Goal: Task Accomplishment & Management: Manage account settings

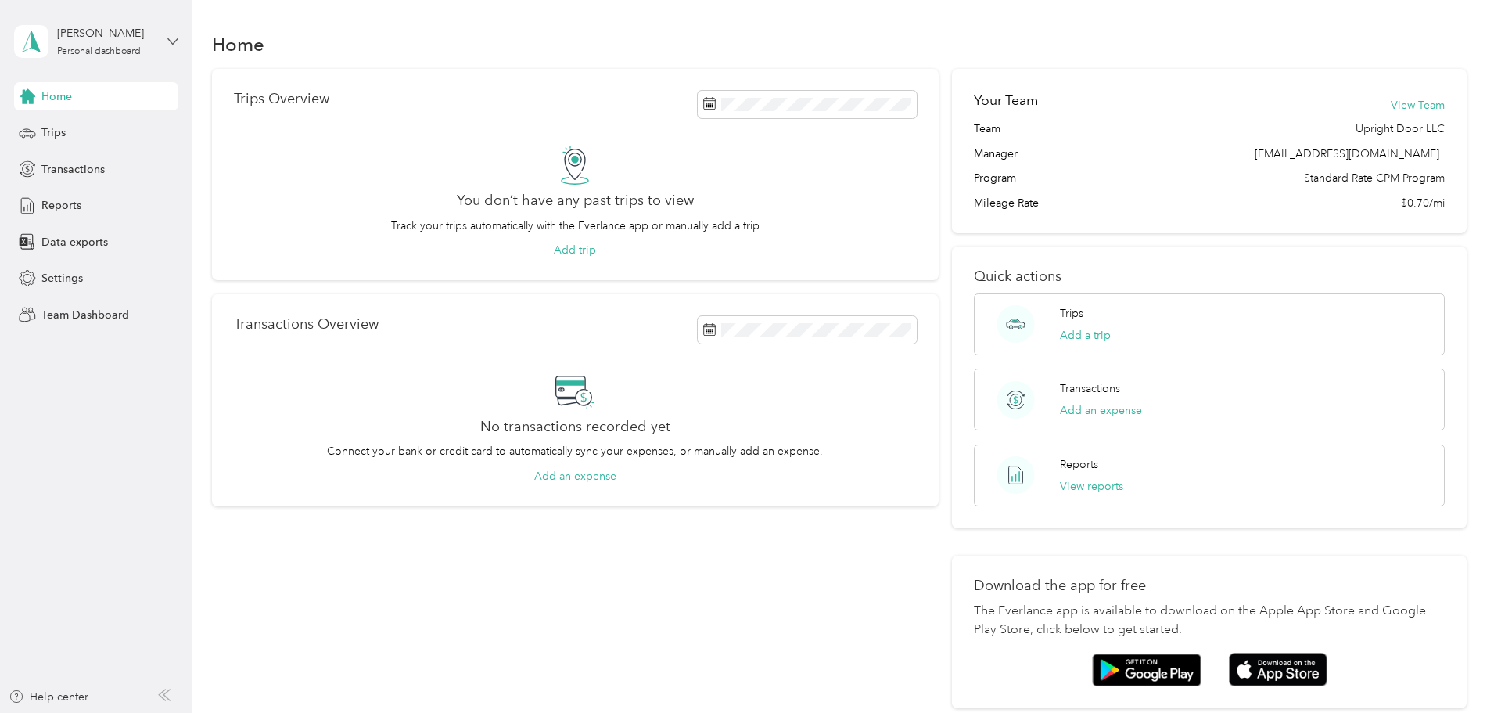
click at [174, 37] on icon at bounding box center [172, 41] width 11 height 11
click at [106, 120] on div "Team dashboard" at bounding box center [70, 128] width 84 height 16
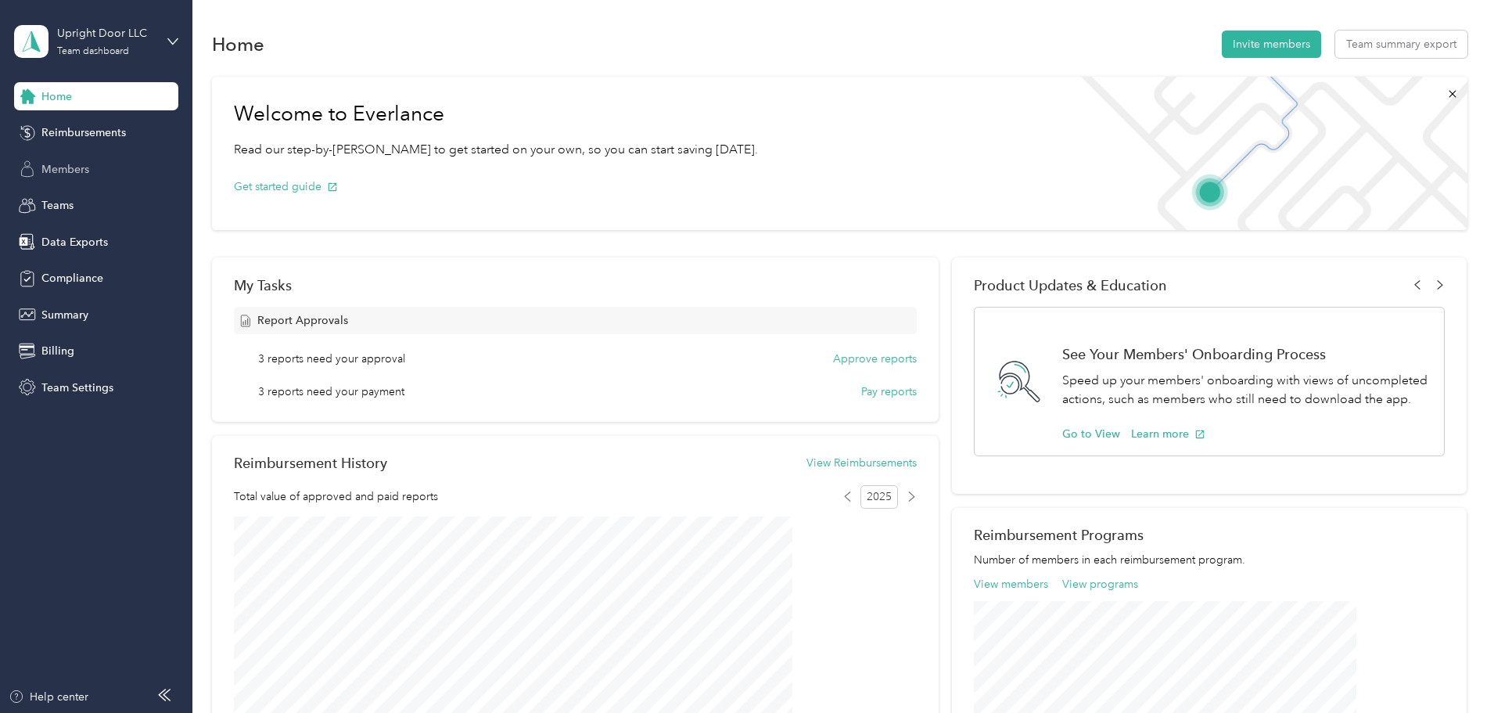
click at [91, 174] on div "Members" at bounding box center [96, 169] width 164 height 28
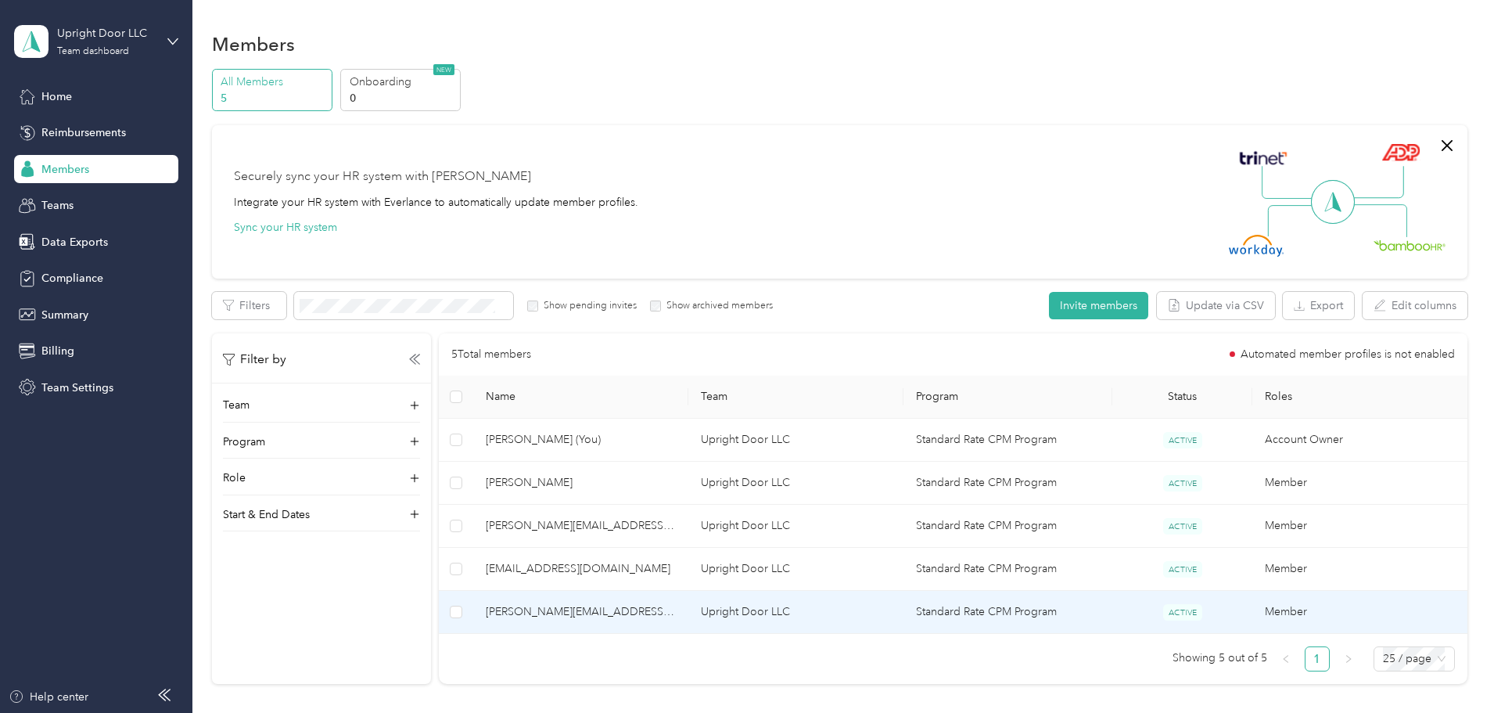
click at [641, 608] on span "[PERSON_NAME][EMAIL_ADDRESS][DOMAIN_NAME]" at bounding box center [581, 611] width 190 height 17
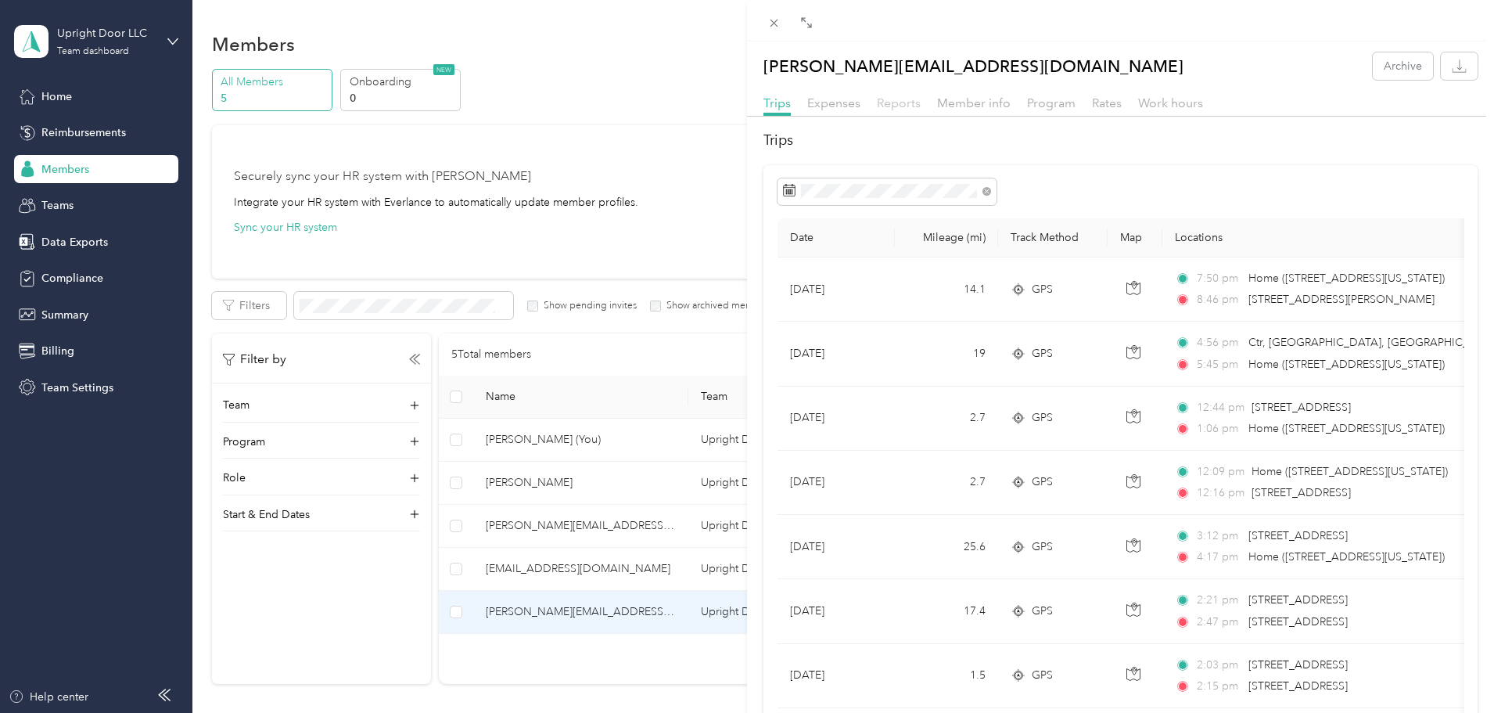
click at [903, 108] on span "Reports" at bounding box center [899, 102] width 44 height 15
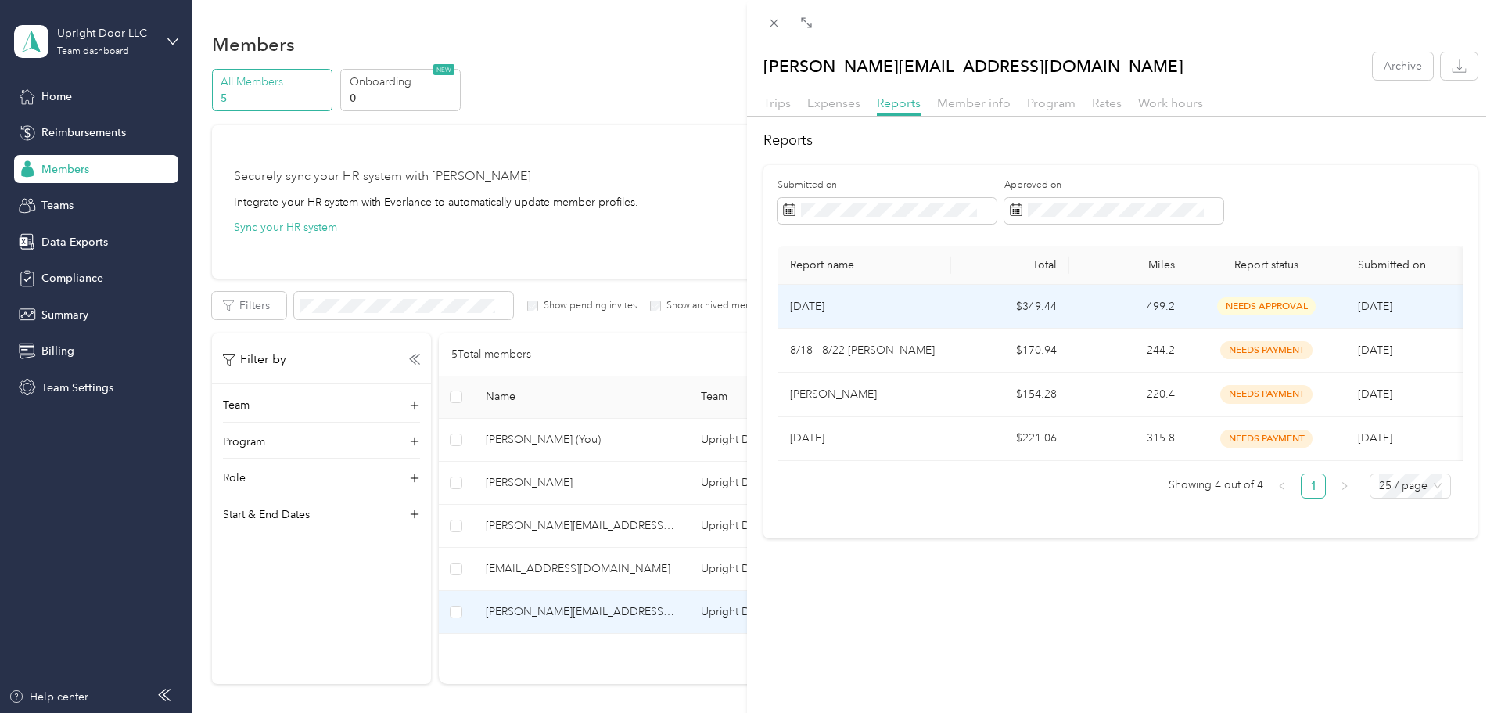
click at [1323, 307] on div "needs approval" at bounding box center [1266, 306] width 133 height 18
